Goal: Task Accomplishment & Management: Manage account settings

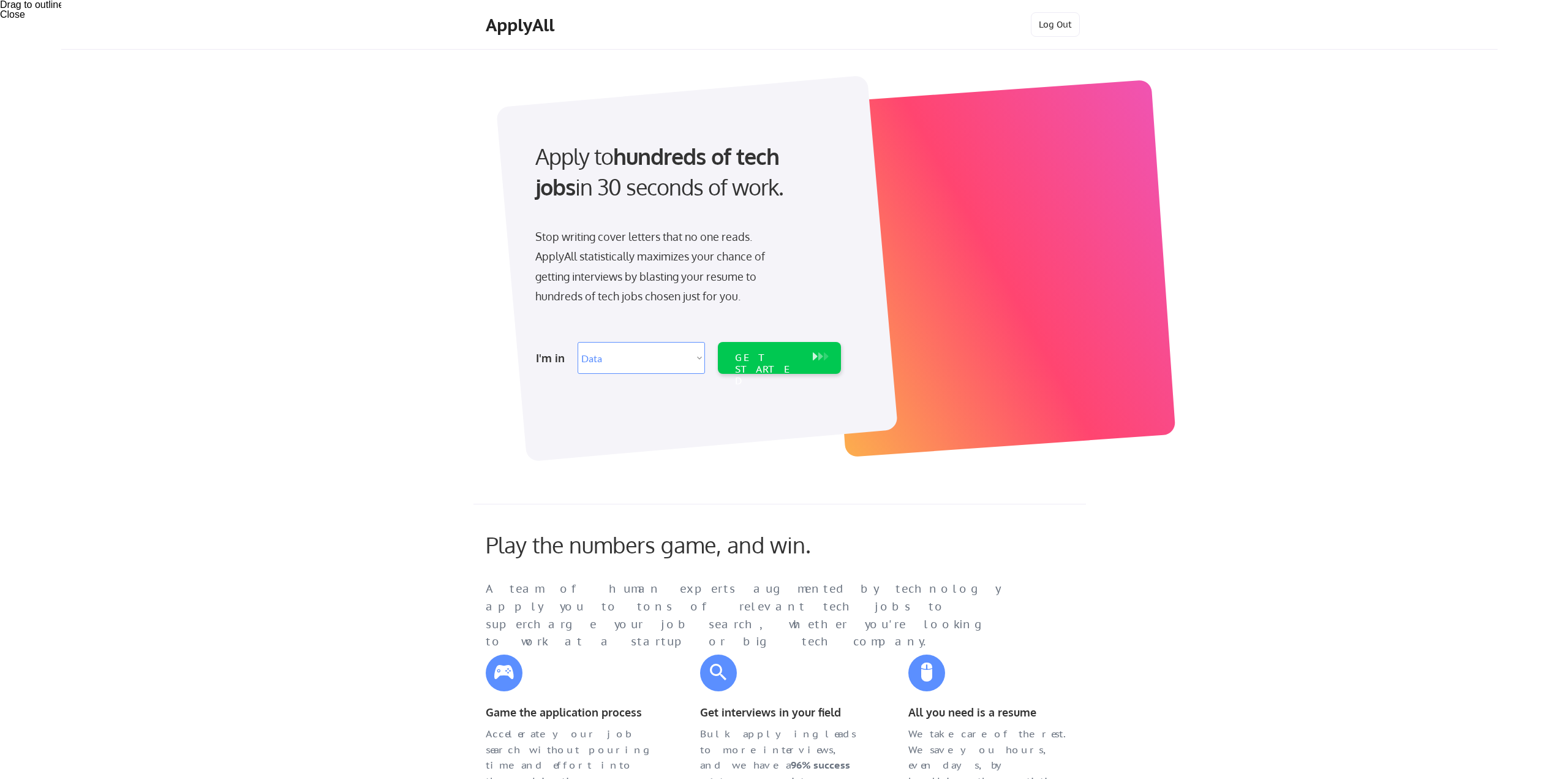
select select ""data_science___analytics""
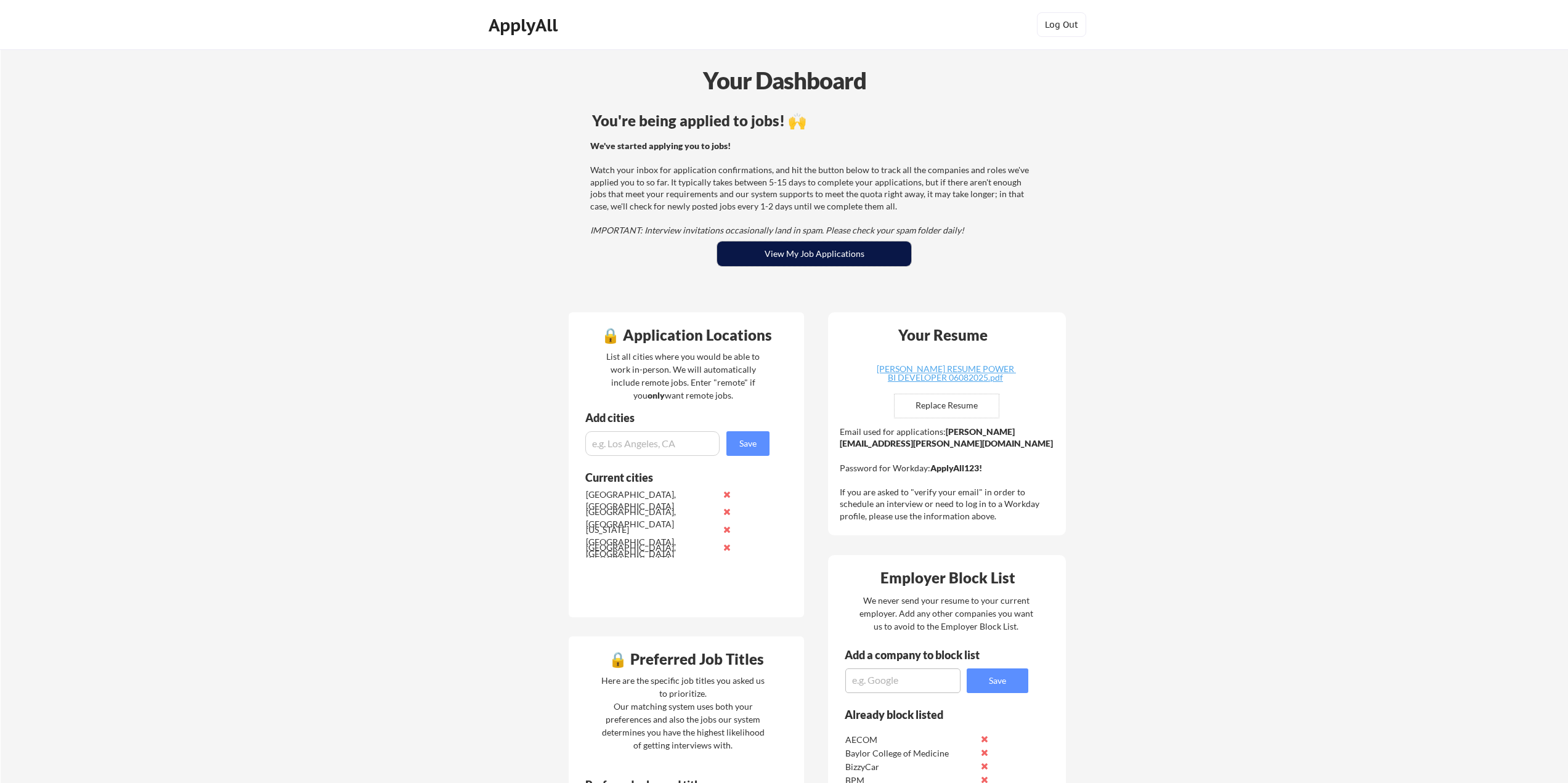
click at [804, 253] on button "View My Job Applications" at bounding box center [814, 254] width 194 height 25
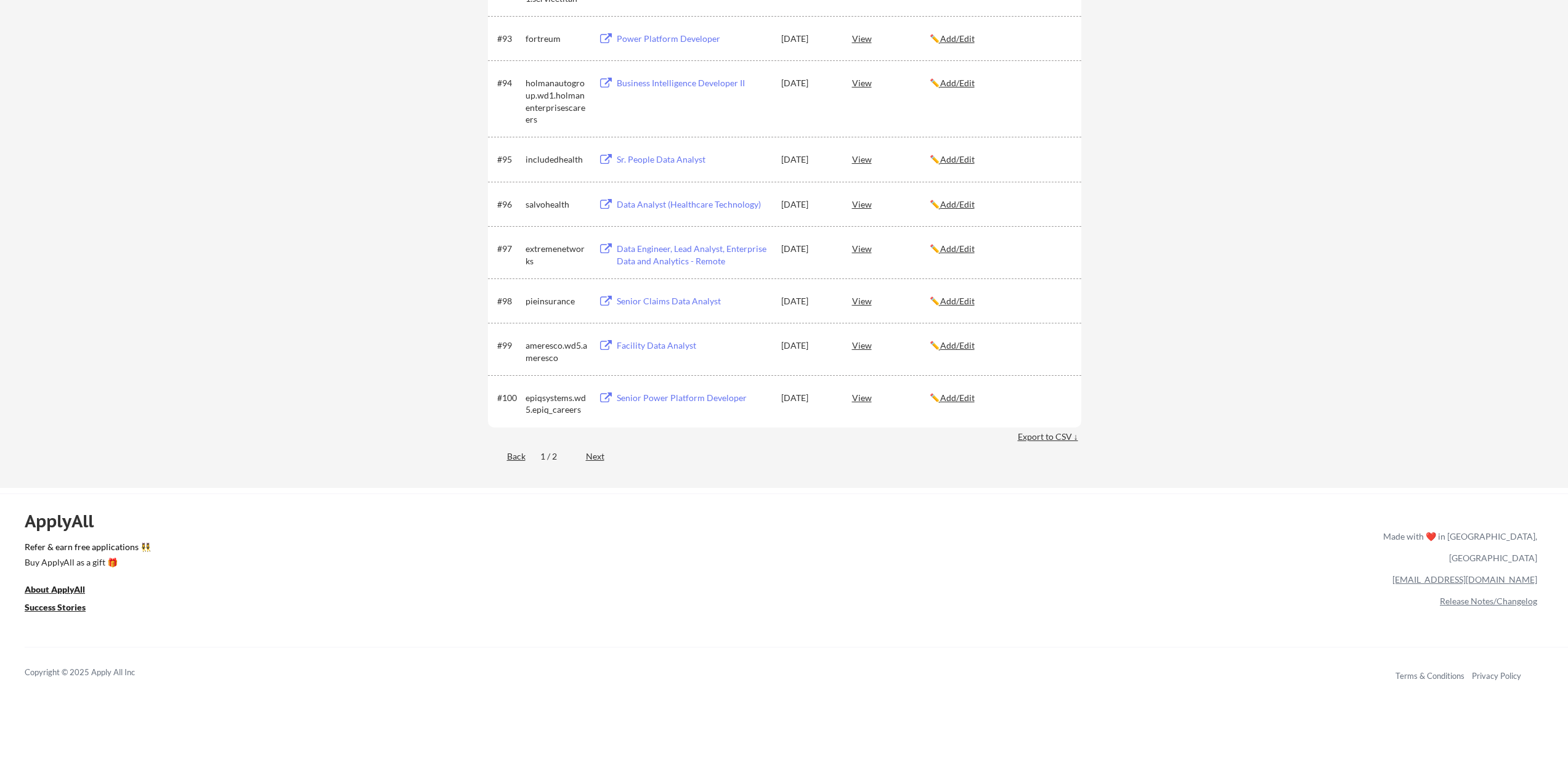
scroll to position [4989, 0]
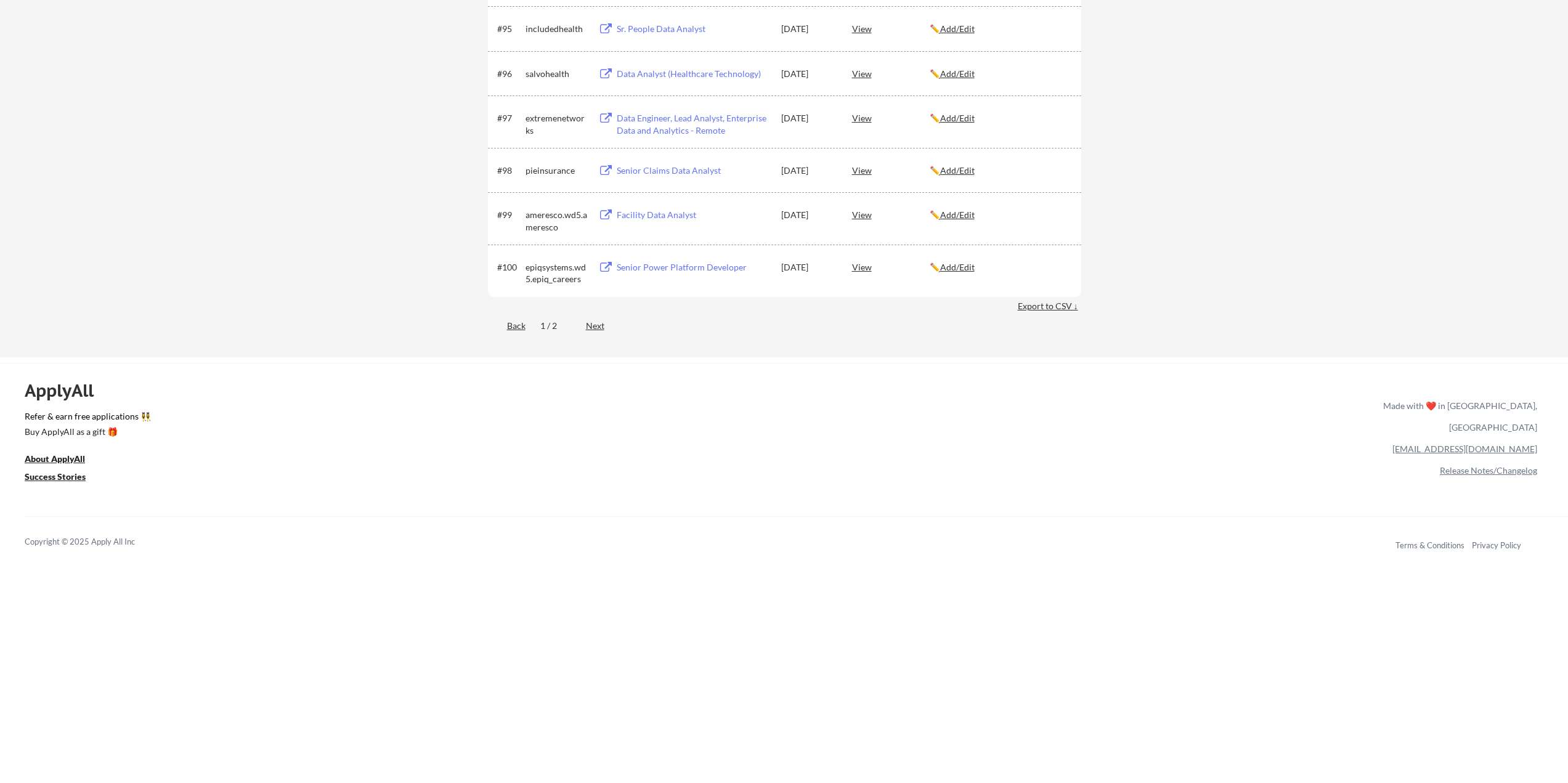
click at [1054, 304] on div "Export to CSV ↓" at bounding box center [1050, 306] width 64 height 12
